Goal: Manage account settings

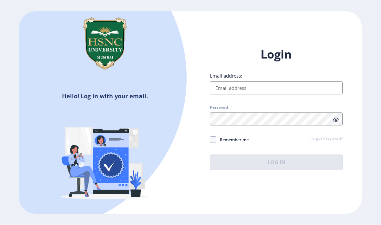
click at [273, 94] on input "Email address:" at bounding box center [276, 87] width 133 height 13
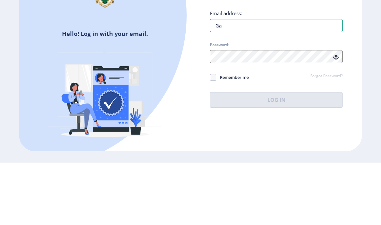
type input "[EMAIL_ADDRESS][DOMAIN_NAME]"
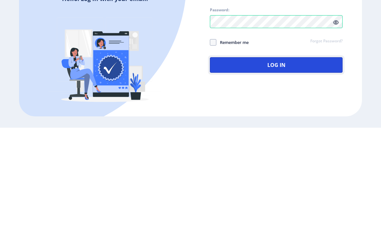
click at [324, 154] on button "Log In" at bounding box center [276, 161] width 133 height 15
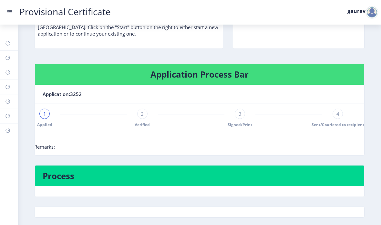
scroll to position [0, 5]
click at [13, 11] on link "Provisional Certificate" at bounding box center [65, 11] width 104 height 7
click at [13, 12] on rect at bounding box center [9, 11] width 6 height 6
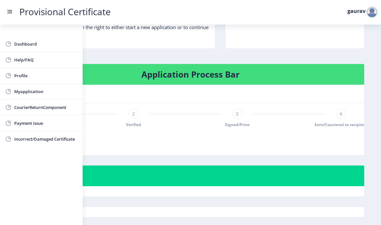
click at [12, 43] on link "Dashboard" at bounding box center [41, 43] width 83 height 15
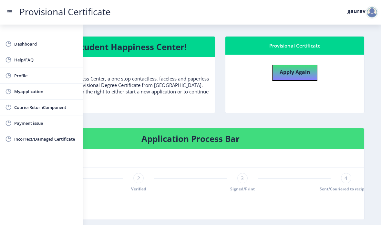
click at [15, 61] on span "Help/FAQ" at bounding box center [45, 60] width 63 height 8
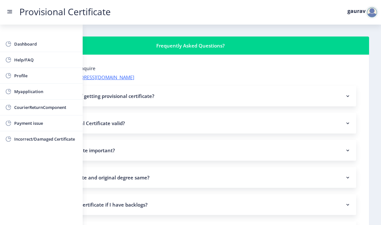
click at [15, 72] on span "Profile" at bounding box center [45, 76] width 63 height 8
select select
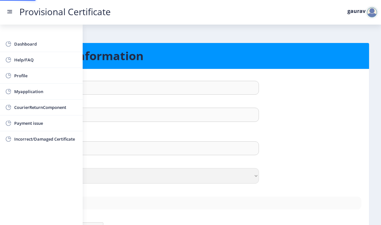
type input "gaurav"
type input "vatyani"
type input "Vatyani Gaurav srichand Aarti"
select select "Male"
type input "gauravvatyani40@gmail.com"
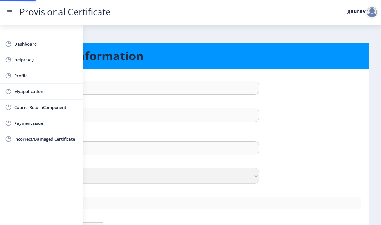
type input "9665277882"
click at [5, 8] on nav "Provisional Certificate gaurav" at bounding box center [190, 12] width 381 height 25
click at [11, 11] on rect at bounding box center [9, 11] width 6 height 6
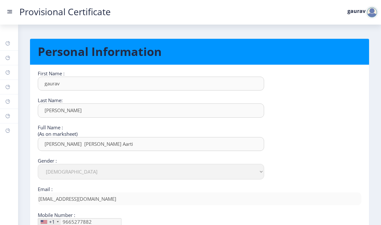
scroll to position [4, 0]
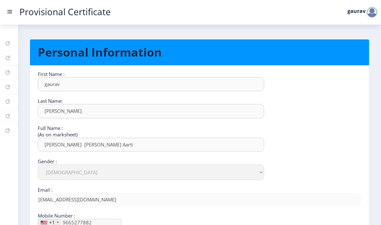
click at [13, 13] on rect at bounding box center [9, 11] width 6 height 6
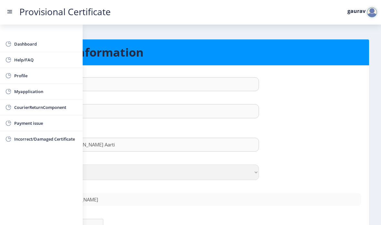
click at [13, 103] on link "CourierReturnComponent" at bounding box center [41, 106] width 83 height 15
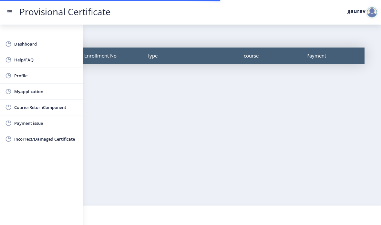
click at [12, 8] on rect at bounding box center [9, 11] width 6 height 6
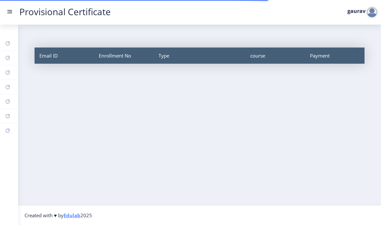
click at [9, 10] on rect at bounding box center [9, 10] width 5 height 1
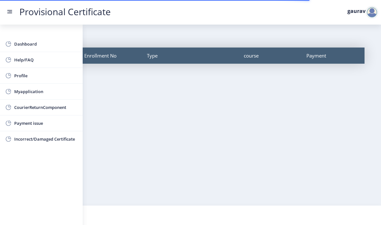
click at [18, 122] on span "Payment issue" at bounding box center [45, 123] width 63 height 8
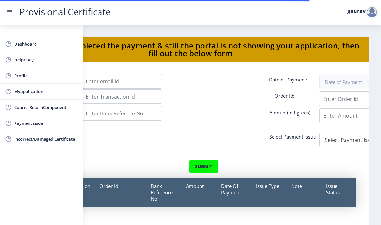
click at [8, 11] on rect at bounding box center [9, 11] width 6 height 6
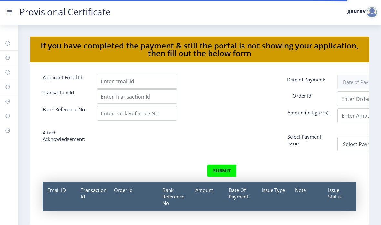
click at [9, 6] on nav "Provisional Certificate gaurav" at bounding box center [190, 12] width 381 height 25
click at [13, 13] on rect at bounding box center [9, 11] width 6 height 6
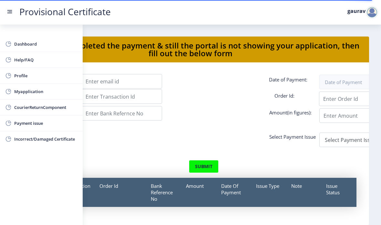
click at [14, 139] on span "Incorrect/Damaged Certificate" at bounding box center [45, 139] width 63 height 8
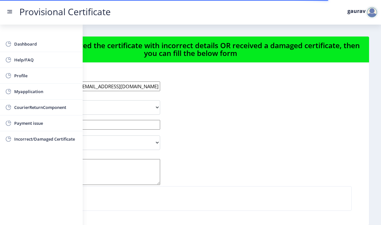
click at [10, 13] on rect at bounding box center [9, 11] width 6 height 6
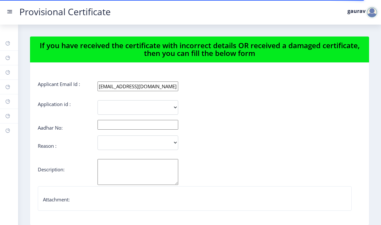
click at [4, 15] on nav "Provisional Certificate gaurav" at bounding box center [190, 12] width 381 height 25
click at [10, 14] on rect at bounding box center [9, 11] width 6 height 6
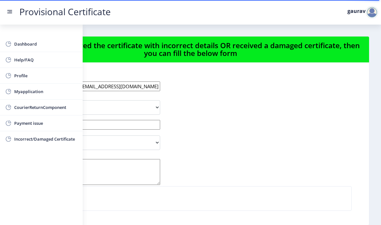
click at [13, 42] on link "Dashboard" at bounding box center [41, 43] width 83 height 15
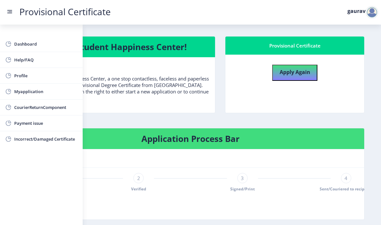
click at [12, 11] on rect at bounding box center [9, 11] width 6 height 6
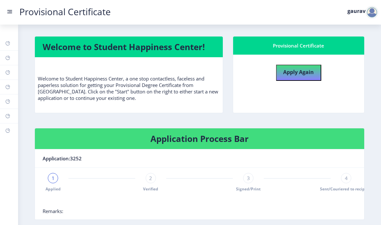
scroll to position [14, 0]
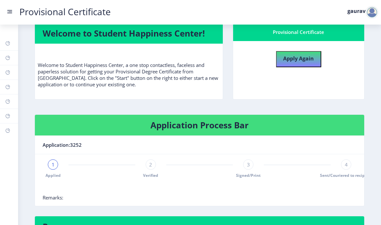
click at [39, 14] on link "Provisional Certificate" at bounding box center [65, 11] width 104 height 7
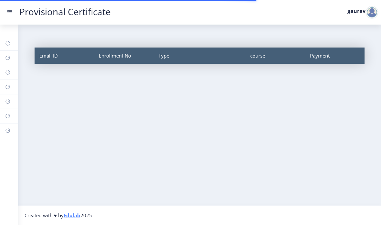
select select
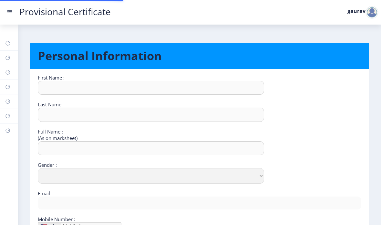
type input "gaurav"
type input "vatyani"
type input "Vatyani Gaurav srichand Aarti"
select select "Male"
type input "gauravvatyani40@gmail.com"
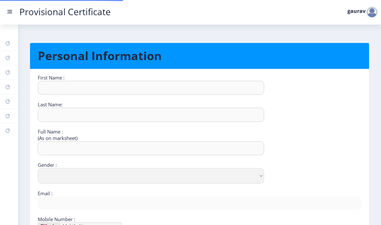
type input "9665277882"
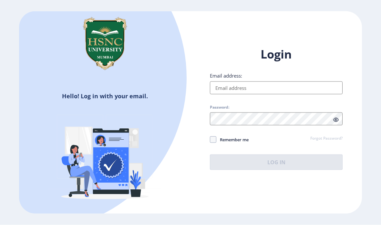
scroll to position [21, 0]
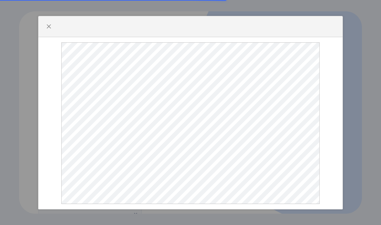
select select
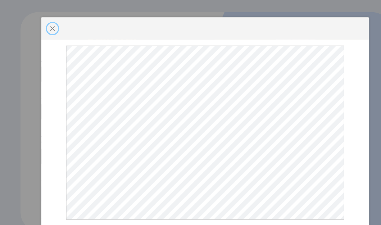
click at [51, 27] on span "button" at bounding box center [48, 26] width 5 height 5
